Goal: Book appointment/travel/reservation

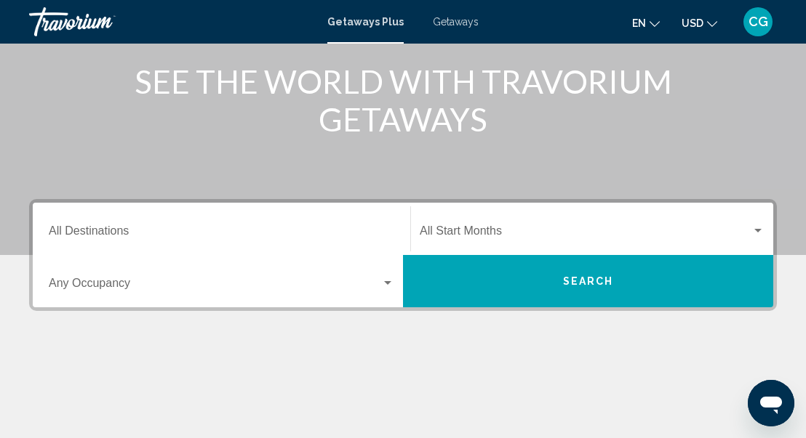
scroll to position [185, 0]
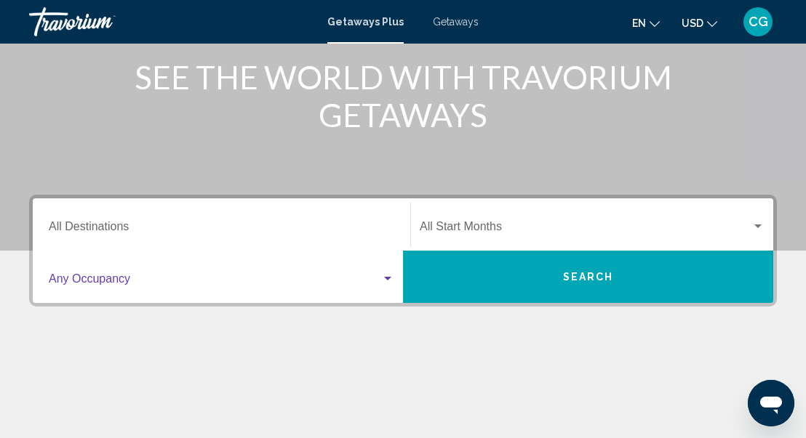
click at [389, 277] on div "Search widget" at bounding box center [387, 279] width 7 height 4
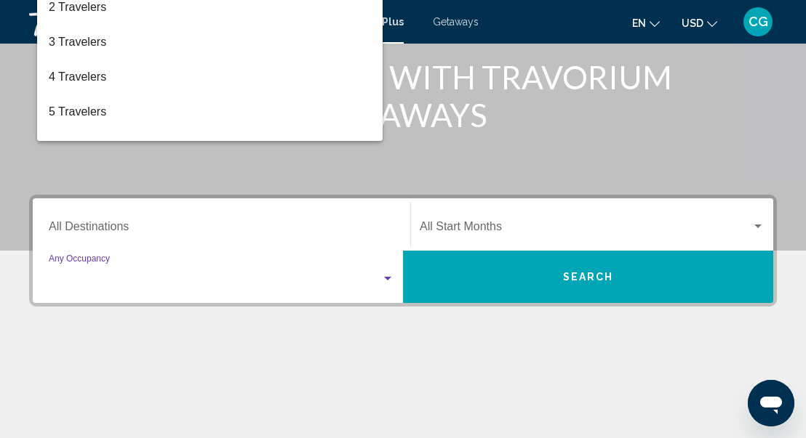
scroll to position [333, 0]
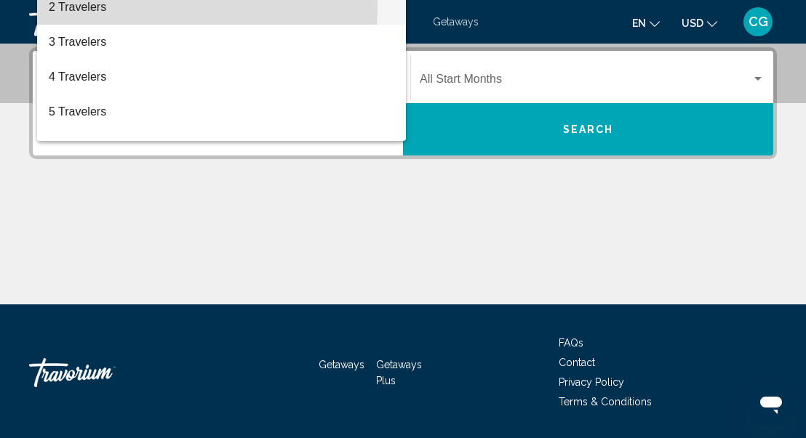
click at [126, 11] on span "2 Travelers" at bounding box center [221, 7] width 345 height 35
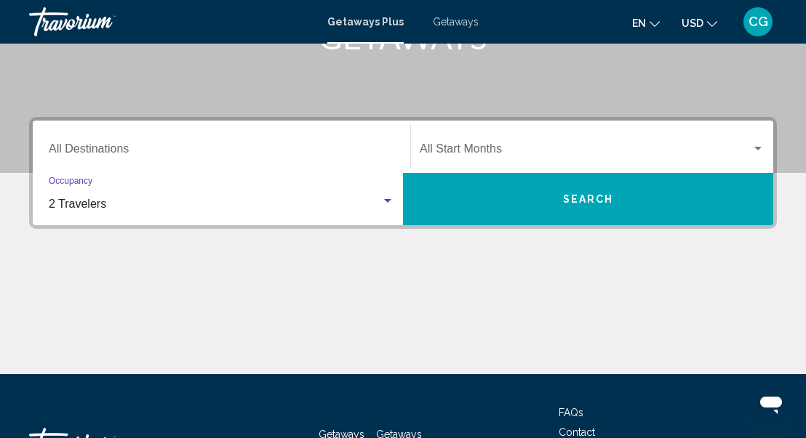
scroll to position [257, 0]
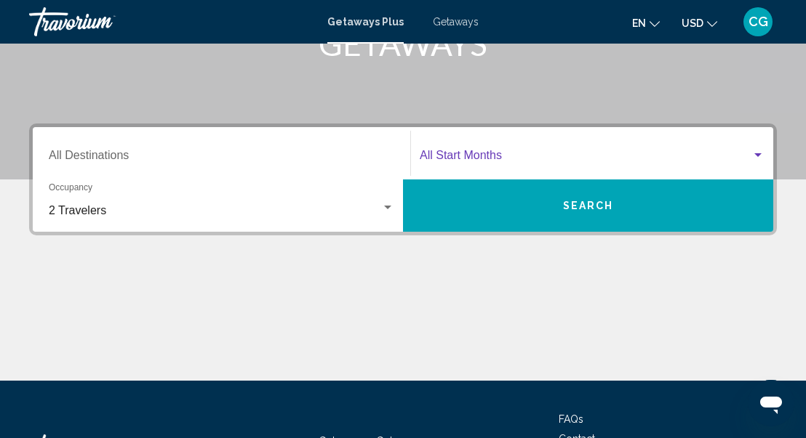
click at [756, 154] on div "Search widget" at bounding box center [757, 155] width 7 height 4
click at [756, 180] on button "Search" at bounding box center [588, 206] width 370 height 52
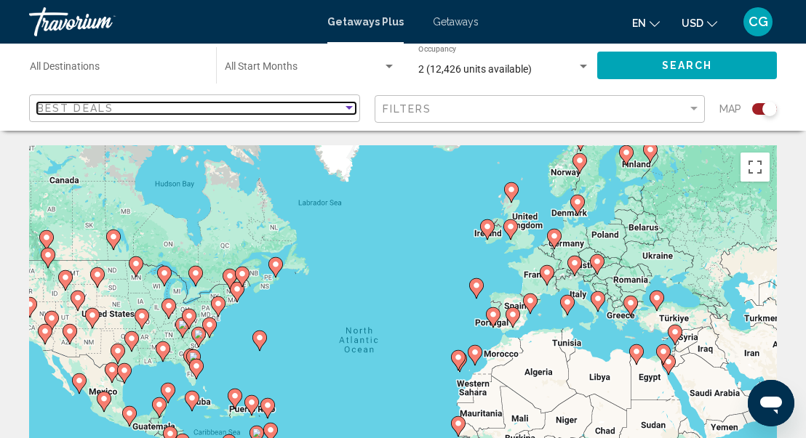
click at [347, 111] on div "Sort by" at bounding box center [348, 109] width 13 height 12
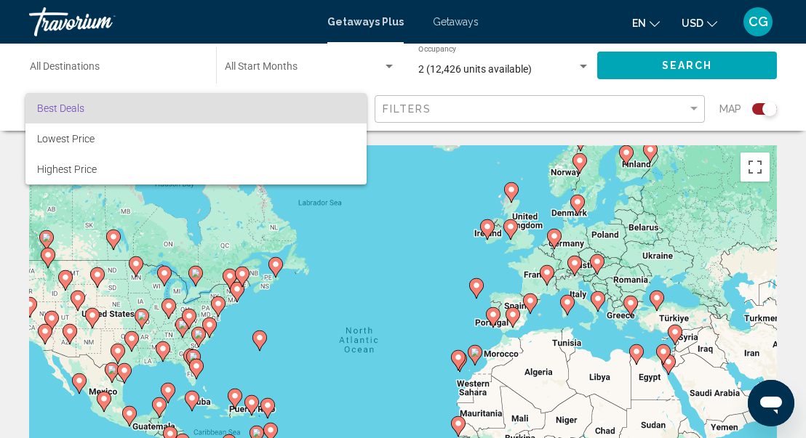
click at [390, 174] on div at bounding box center [403, 219] width 806 height 438
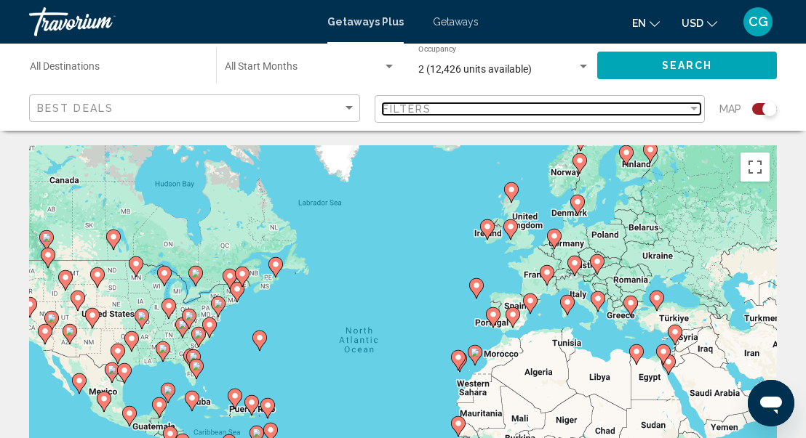
click at [690, 109] on div "Filter" at bounding box center [693, 109] width 7 height 4
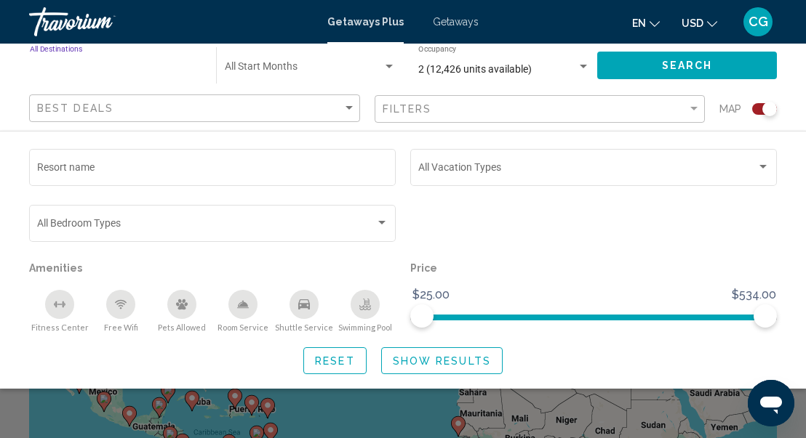
click at [116, 74] on input "Destination All Destinations" at bounding box center [116, 70] width 172 height 12
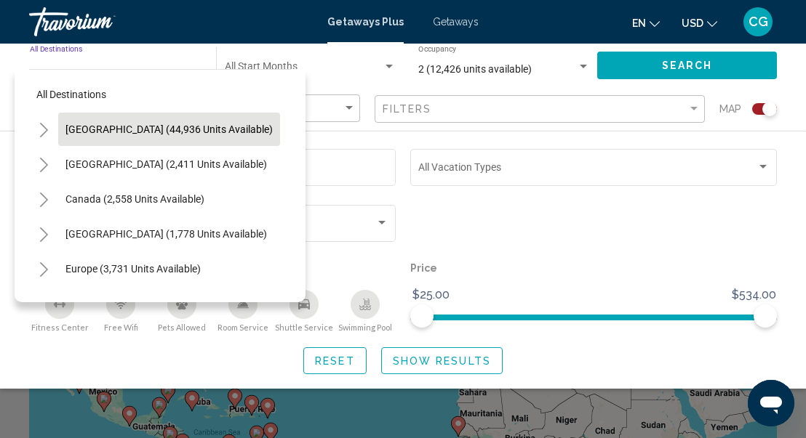
click at [200, 132] on span "[GEOGRAPHIC_DATA] (44,936 units available)" at bounding box center [168, 130] width 207 height 12
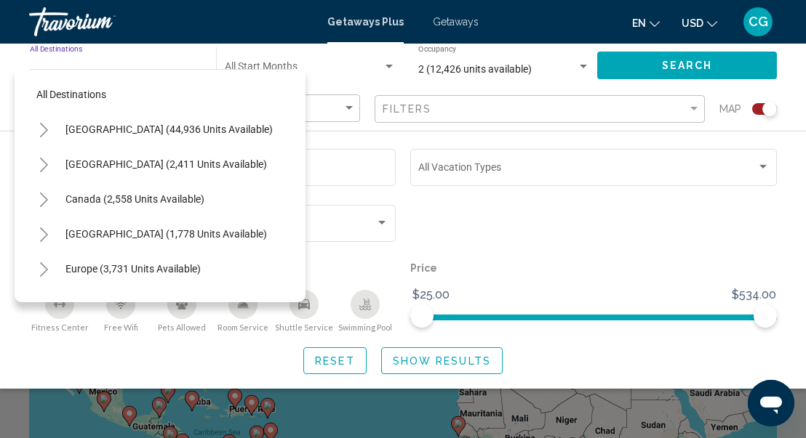
type input "**********"
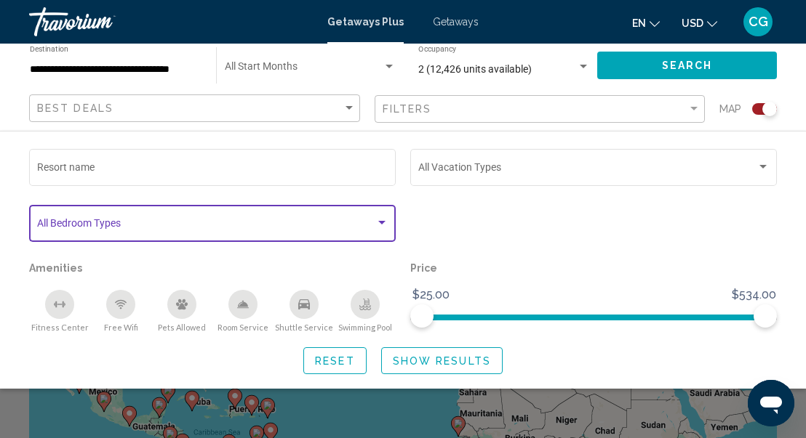
click at [383, 222] on div "Search widget" at bounding box center [381, 223] width 7 height 4
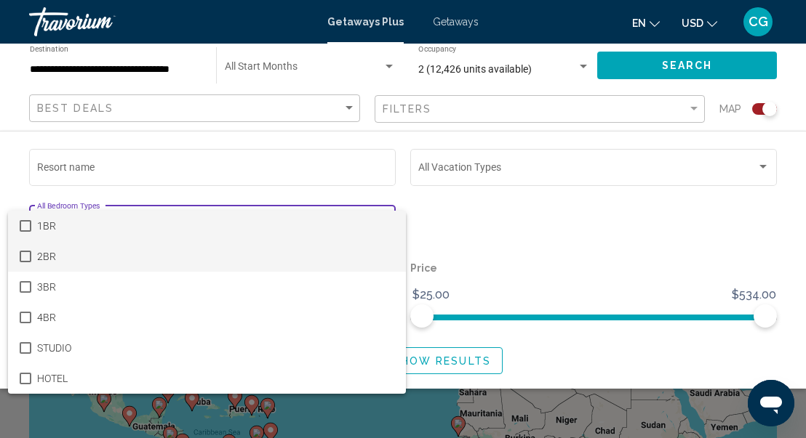
click at [31, 256] on mat-pseudo-checkbox at bounding box center [26, 257] width 12 height 12
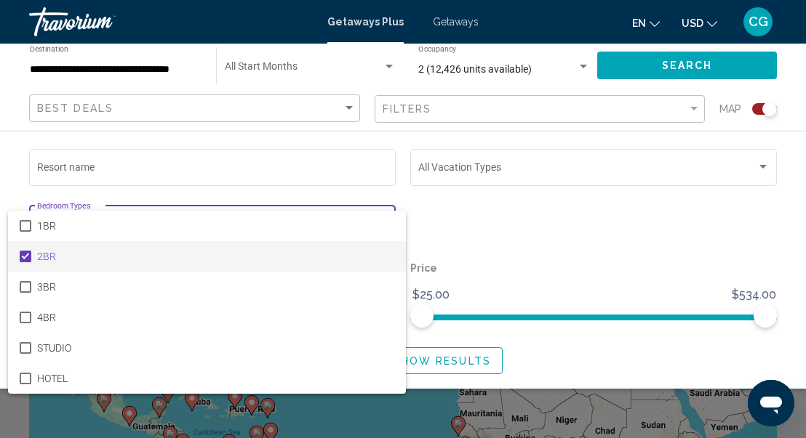
scroll to position [384, 0]
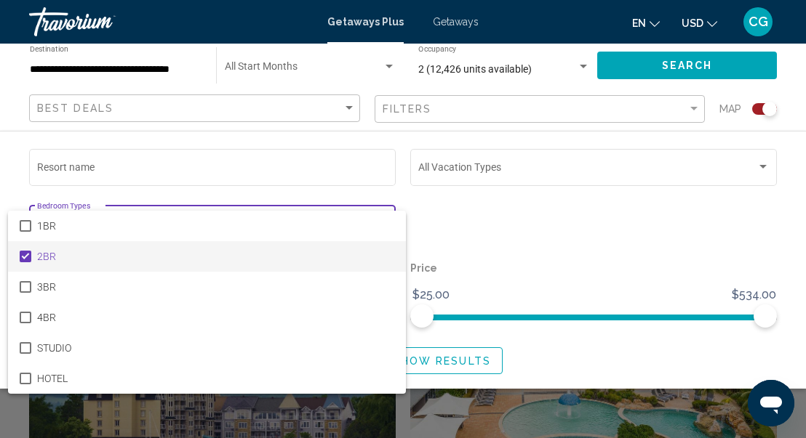
click at [694, 105] on div at bounding box center [403, 219] width 806 height 438
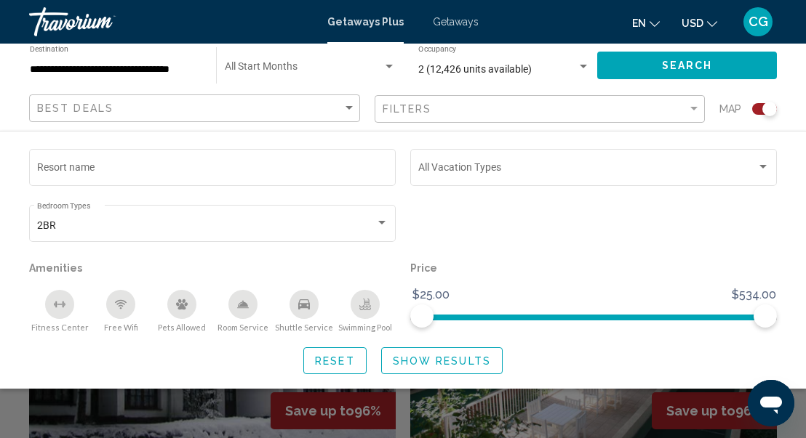
scroll to position [1002, 0]
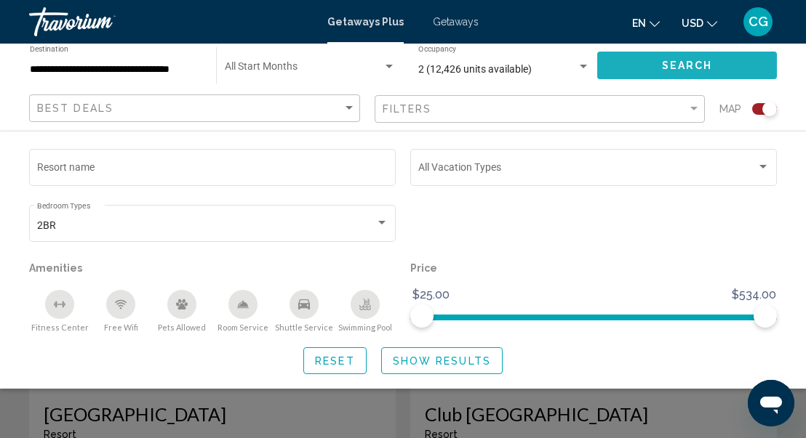
click at [702, 63] on span "Search" at bounding box center [687, 66] width 51 height 12
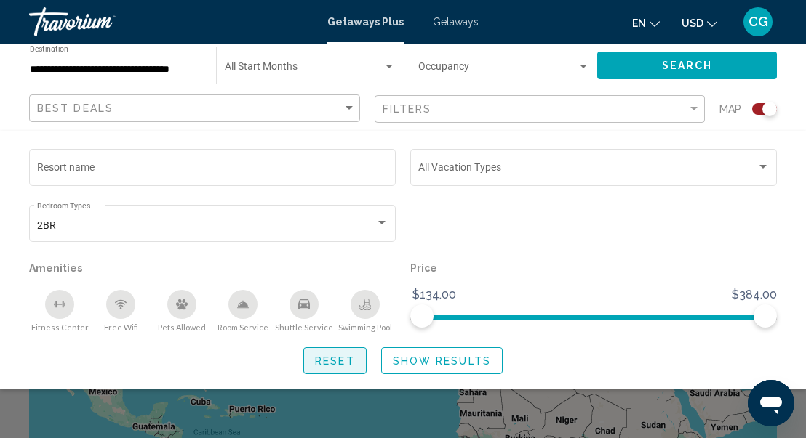
click at [356, 360] on button "Reset" at bounding box center [334, 361] width 63 height 27
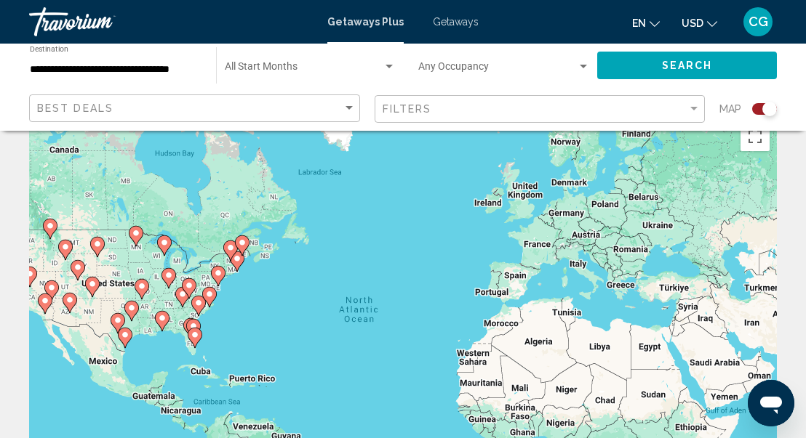
scroll to position [92, 0]
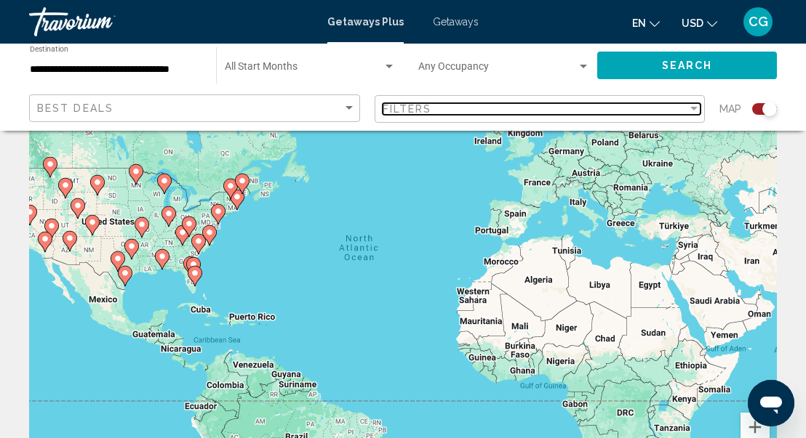
click at [691, 108] on div "Filter" at bounding box center [693, 109] width 7 height 4
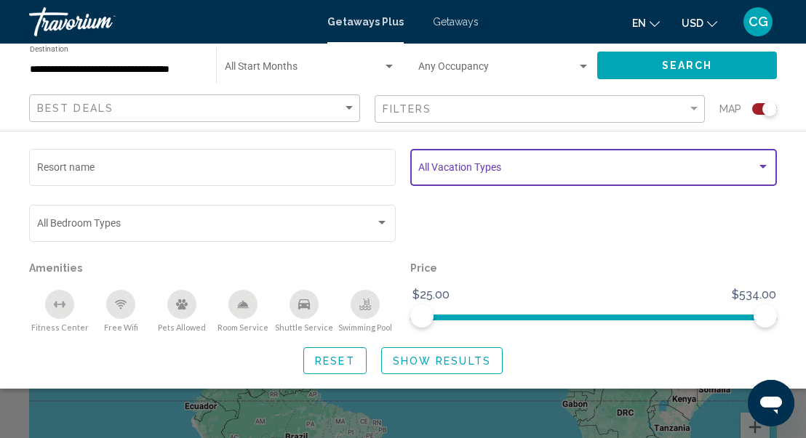
click at [764, 167] on div "Search widget" at bounding box center [762, 167] width 7 height 4
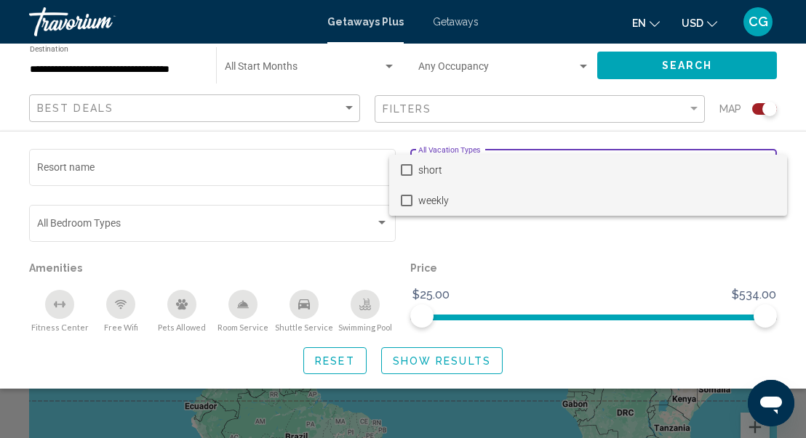
click at [409, 201] on mat-pseudo-checkbox at bounding box center [407, 201] width 12 height 12
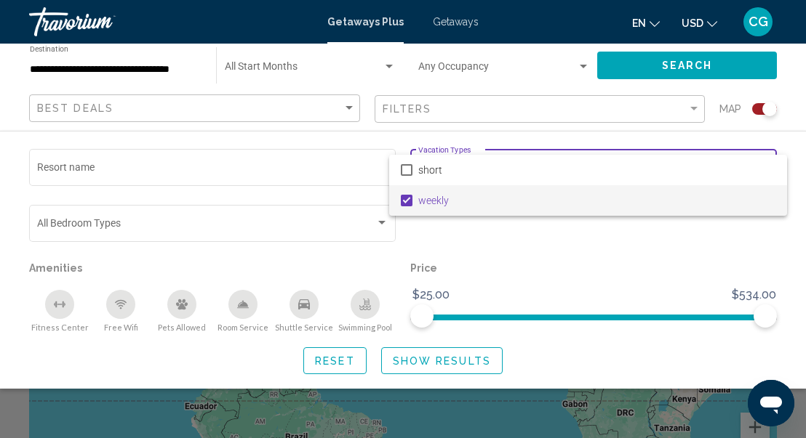
click at [466, 363] on div at bounding box center [403, 219] width 806 height 438
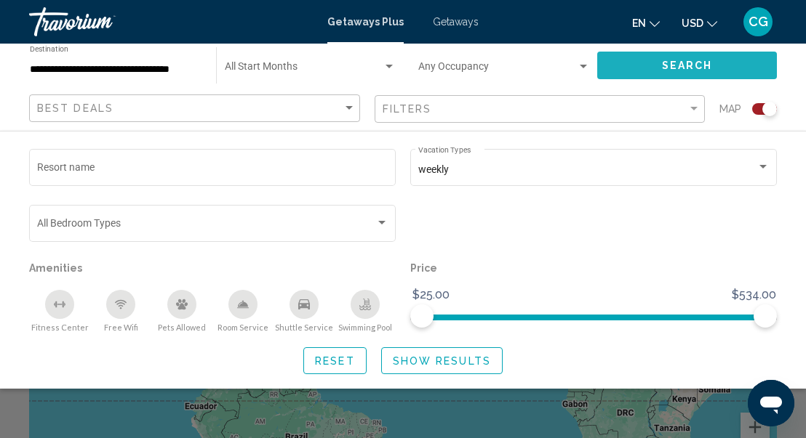
click at [679, 71] on span "Search" at bounding box center [687, 66] width 51 height 12
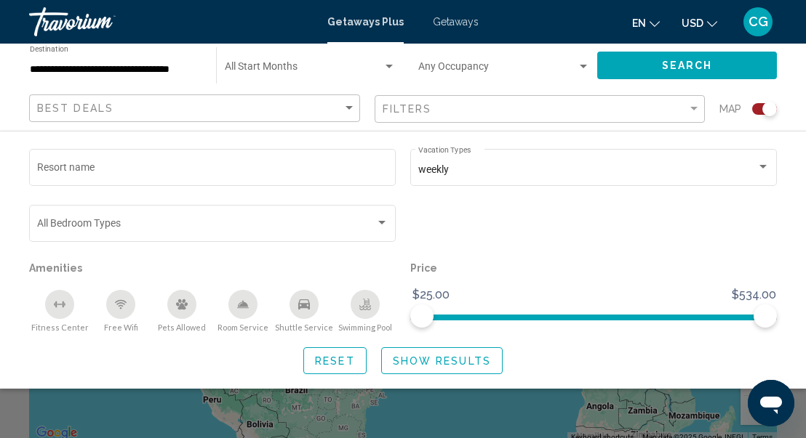
scroll to position [147, 0]
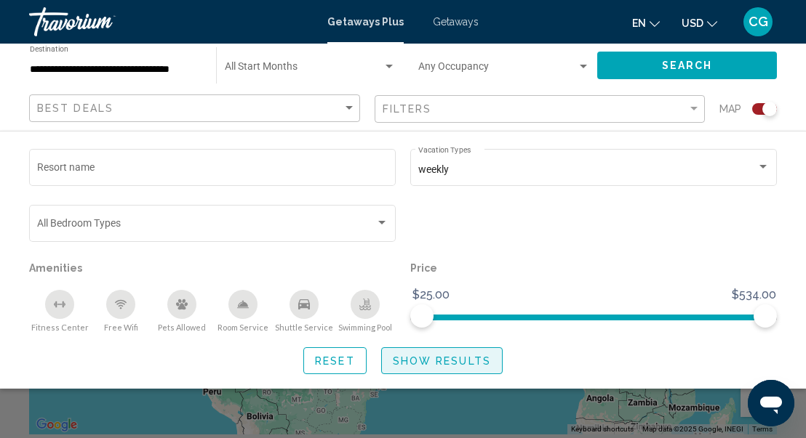
click at [460, 366] on span "Show Results" at bounding box center [442, 362] width 98 height 12
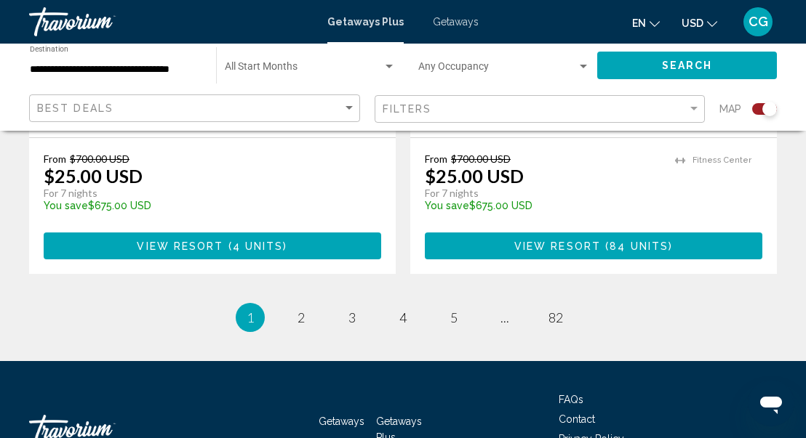
scroll to position [3387, 0]
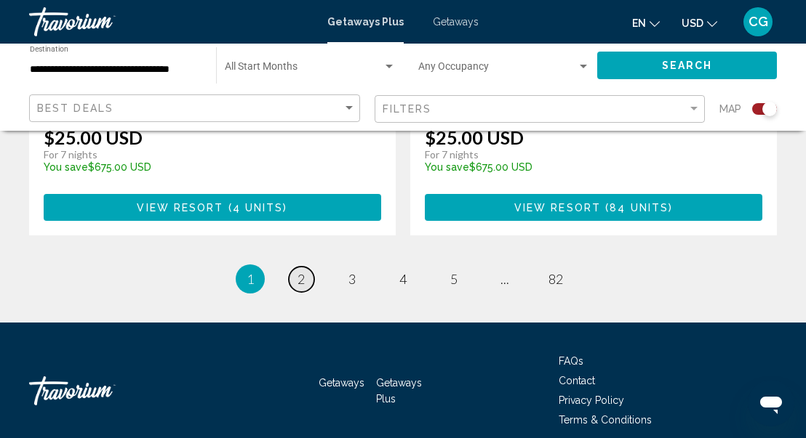
click at [311, 267] on link "page 2" at bounding box center [301, 279] width 25 height 25
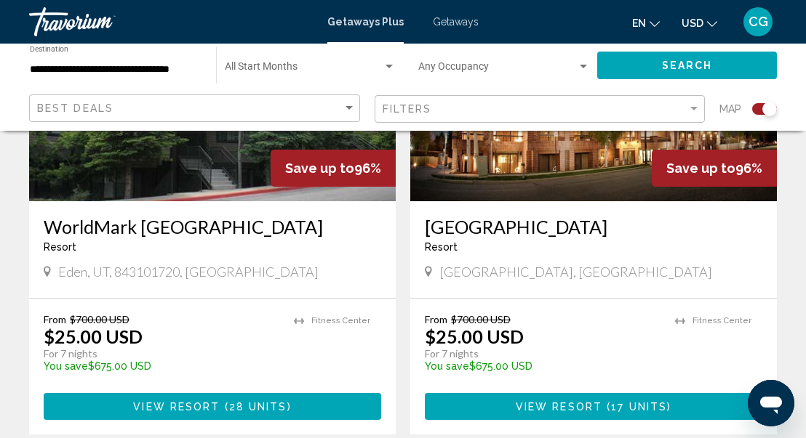
scroll to position [3234, 0]
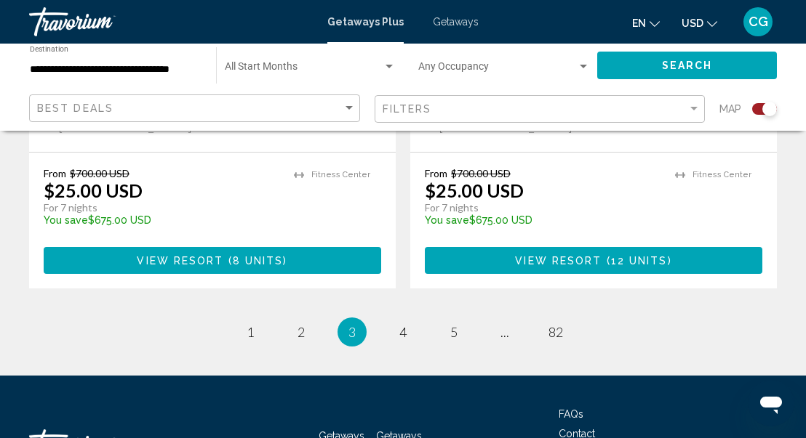
scroll to position [3439, 0]
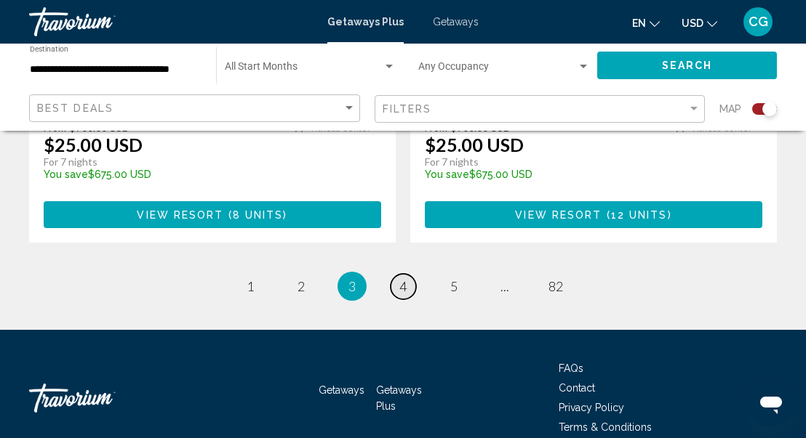
click at [406, 278] on span "4" at bounding box center [402, 286] width 7 height 16
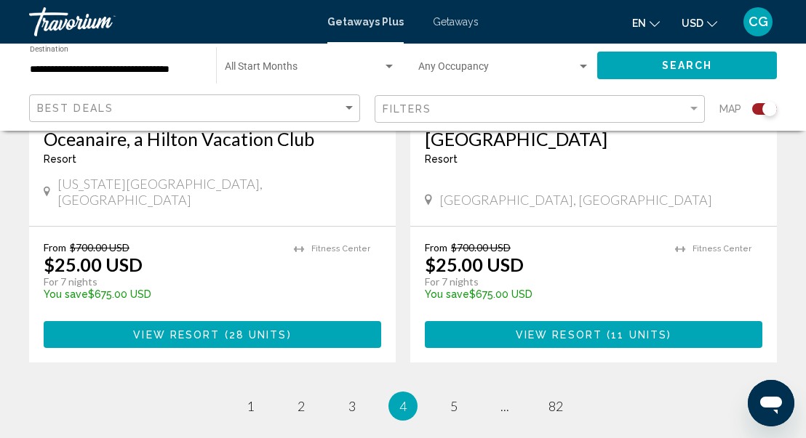
scroll to position [3313, 0]
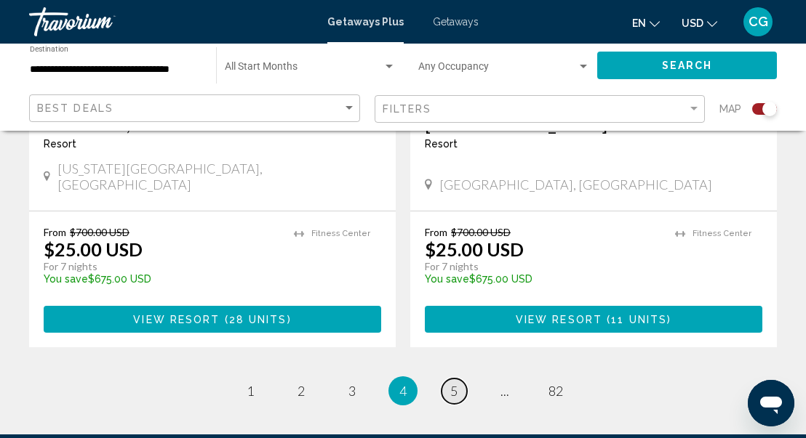
click at [454, 383] on span "5" at bounding box center [453, 391] width 7 height 16
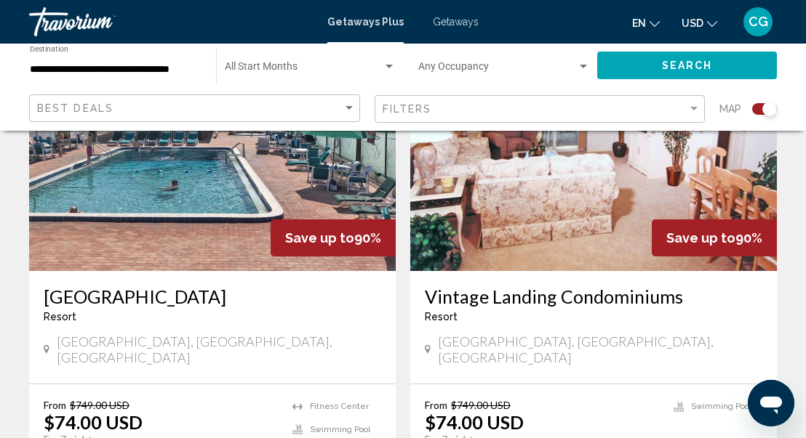
scroll to position [3171, 0]
